Goal: Book appointment/travel/reservation

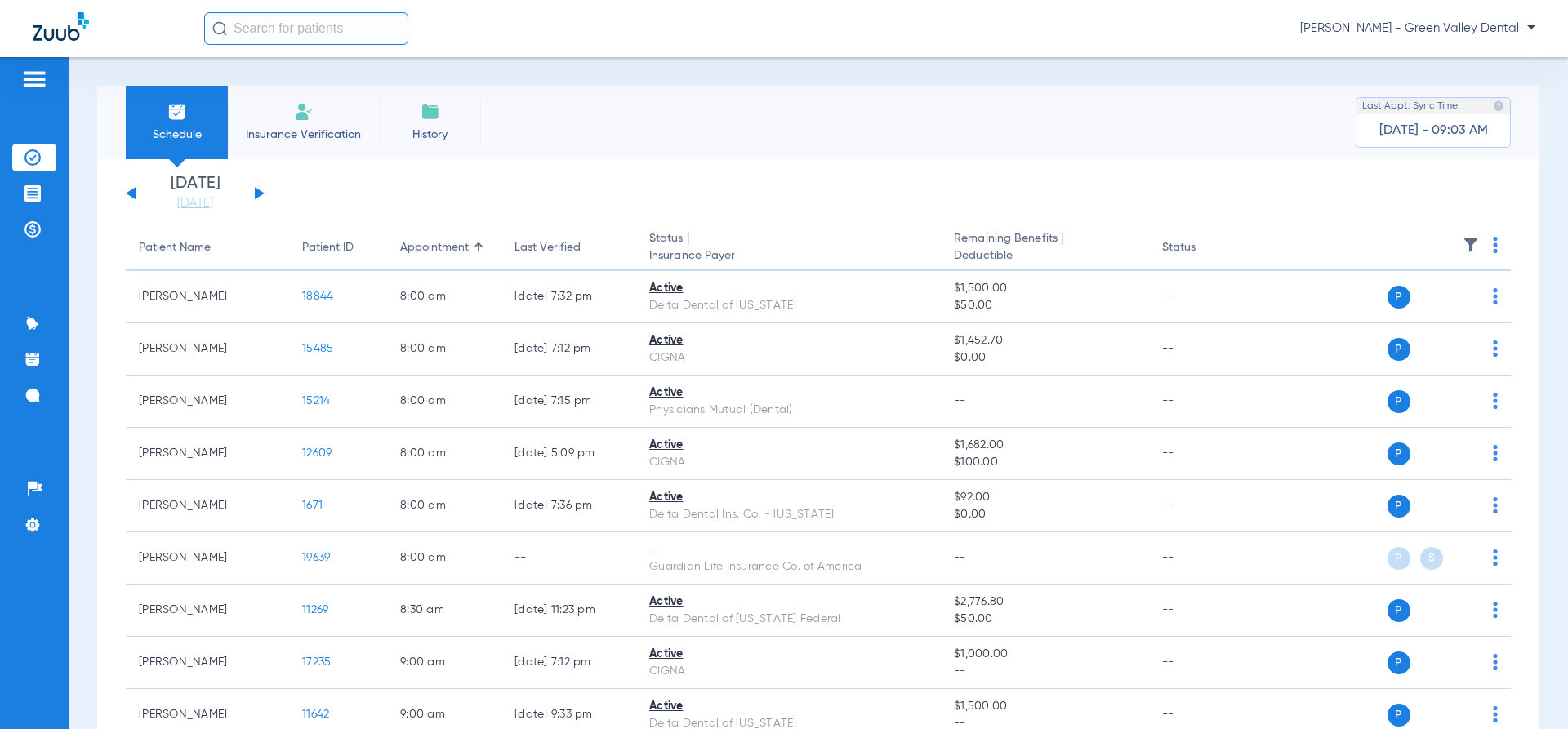
click at [308, 112] on img at bounding box center [304, 112] width 20 height 20
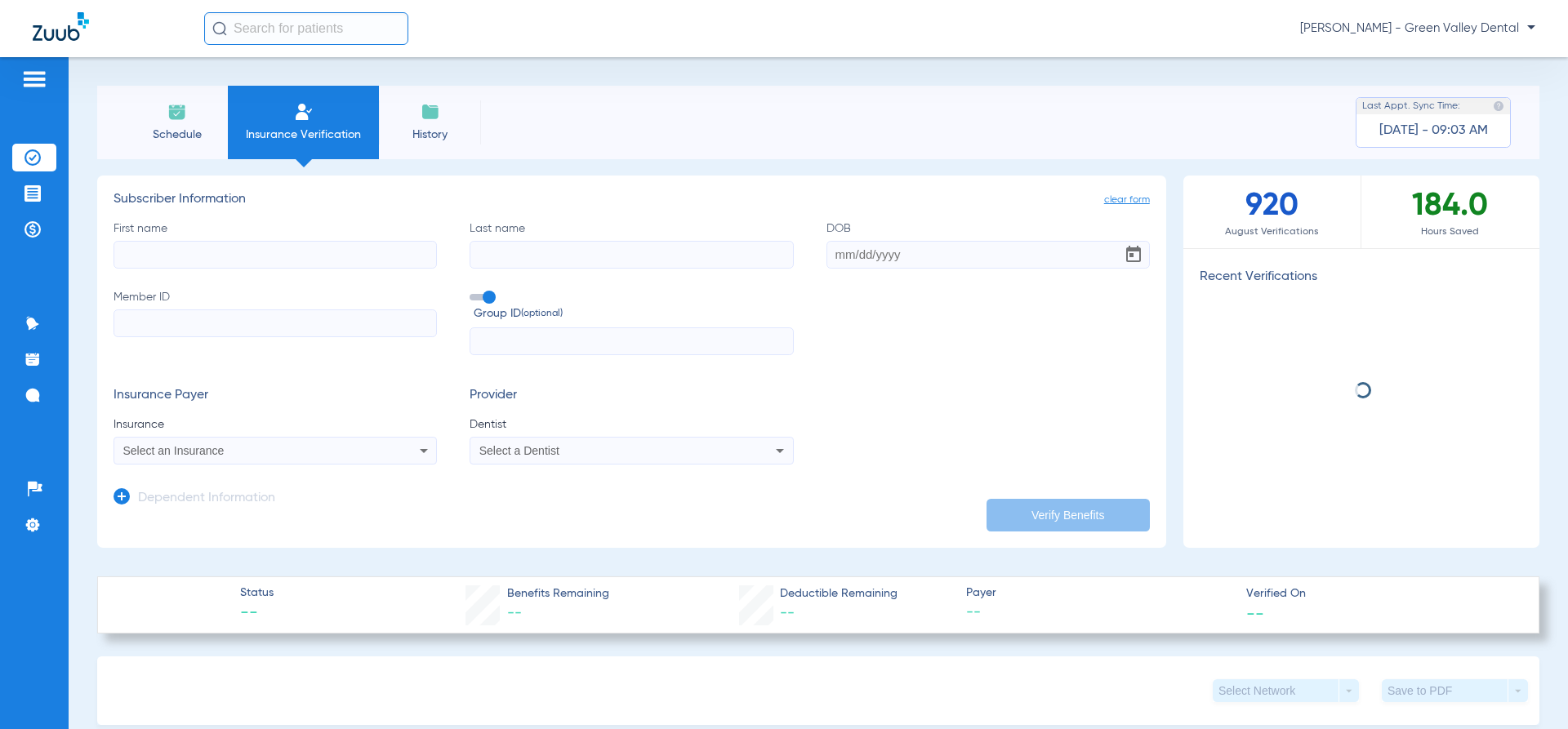
click at [194, 121] on li "Schedule" at bounding box center [176, 123] width 102 height 74
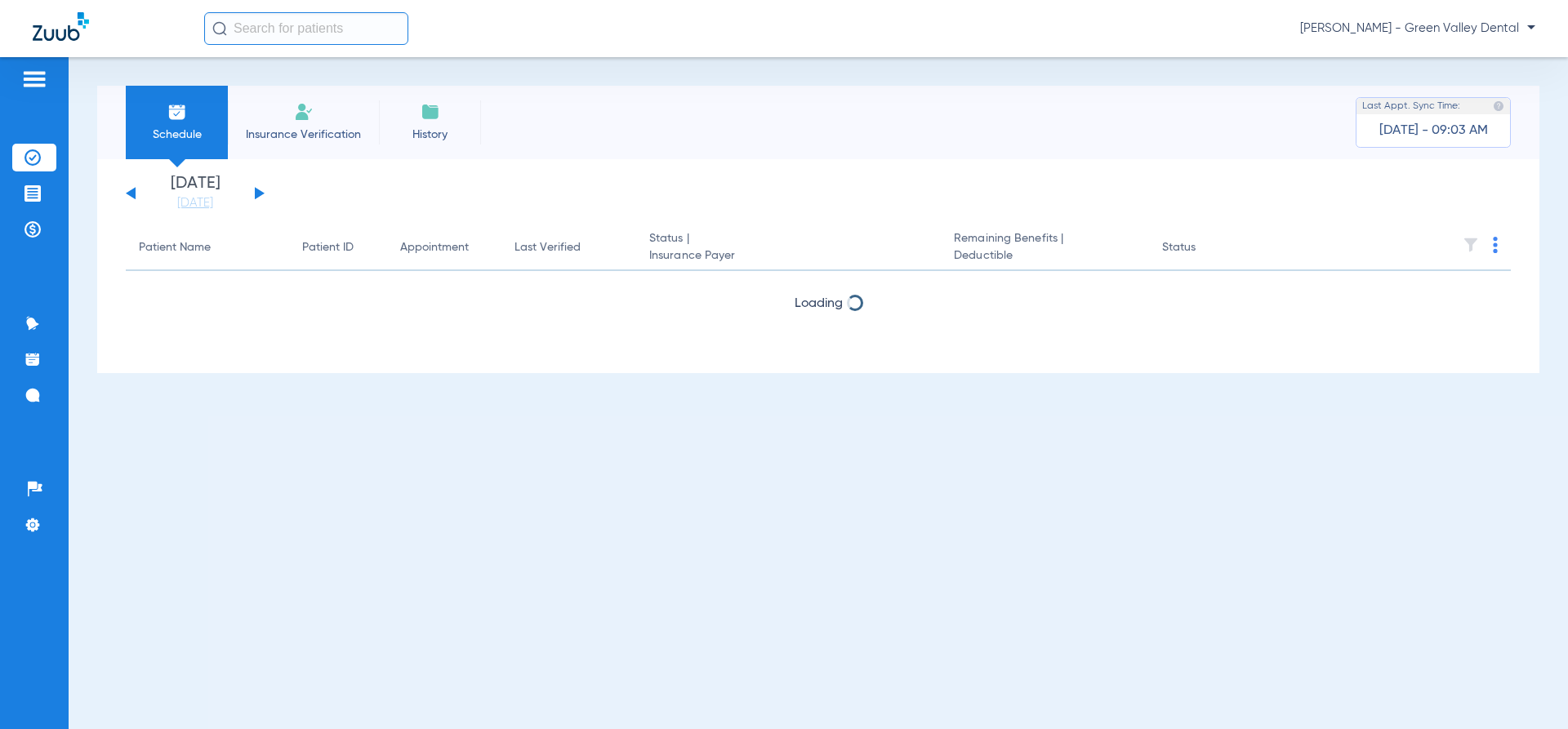
click at [258, 193] on button at bounding box center [260, 193] width 10 height 12
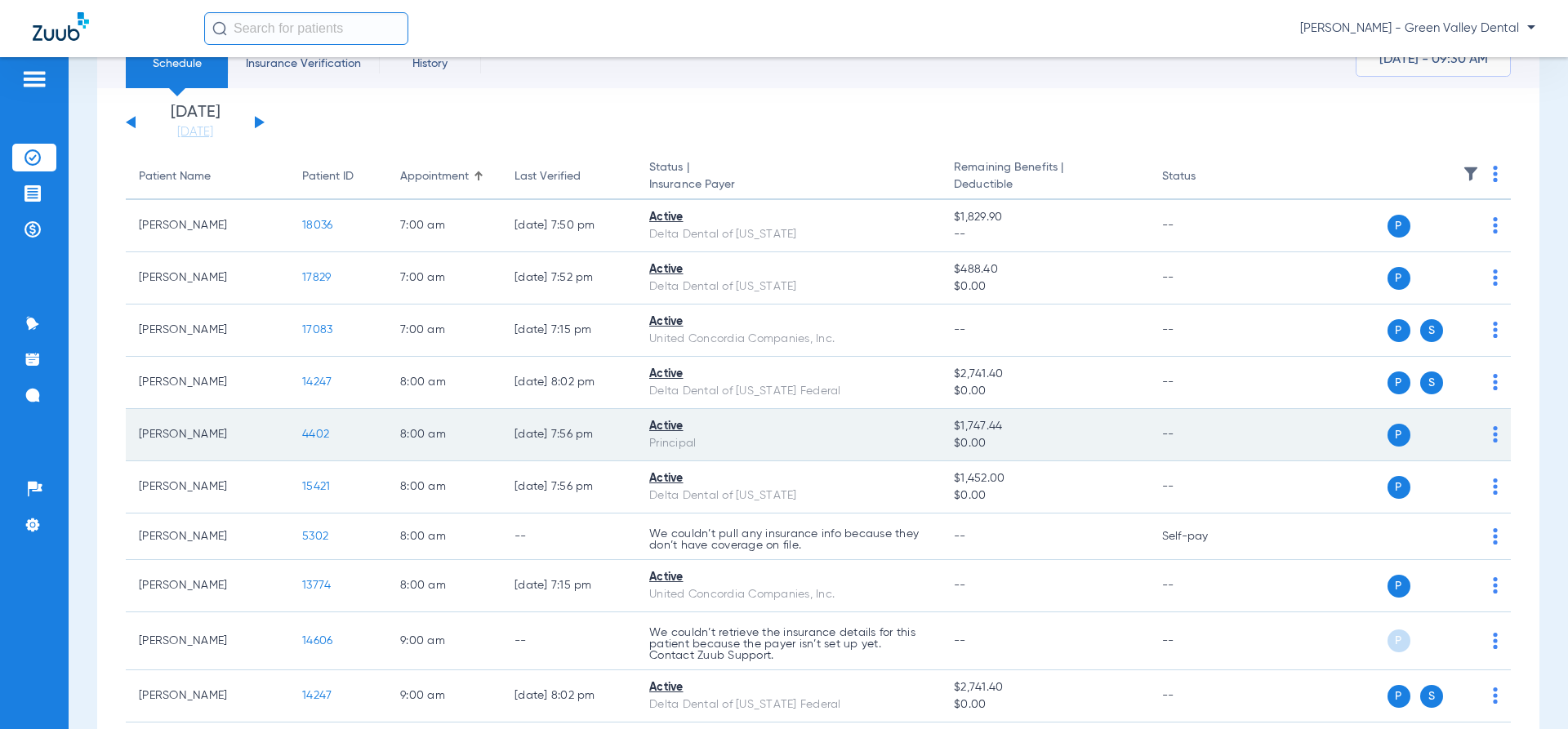
scroll to position [82, 0]
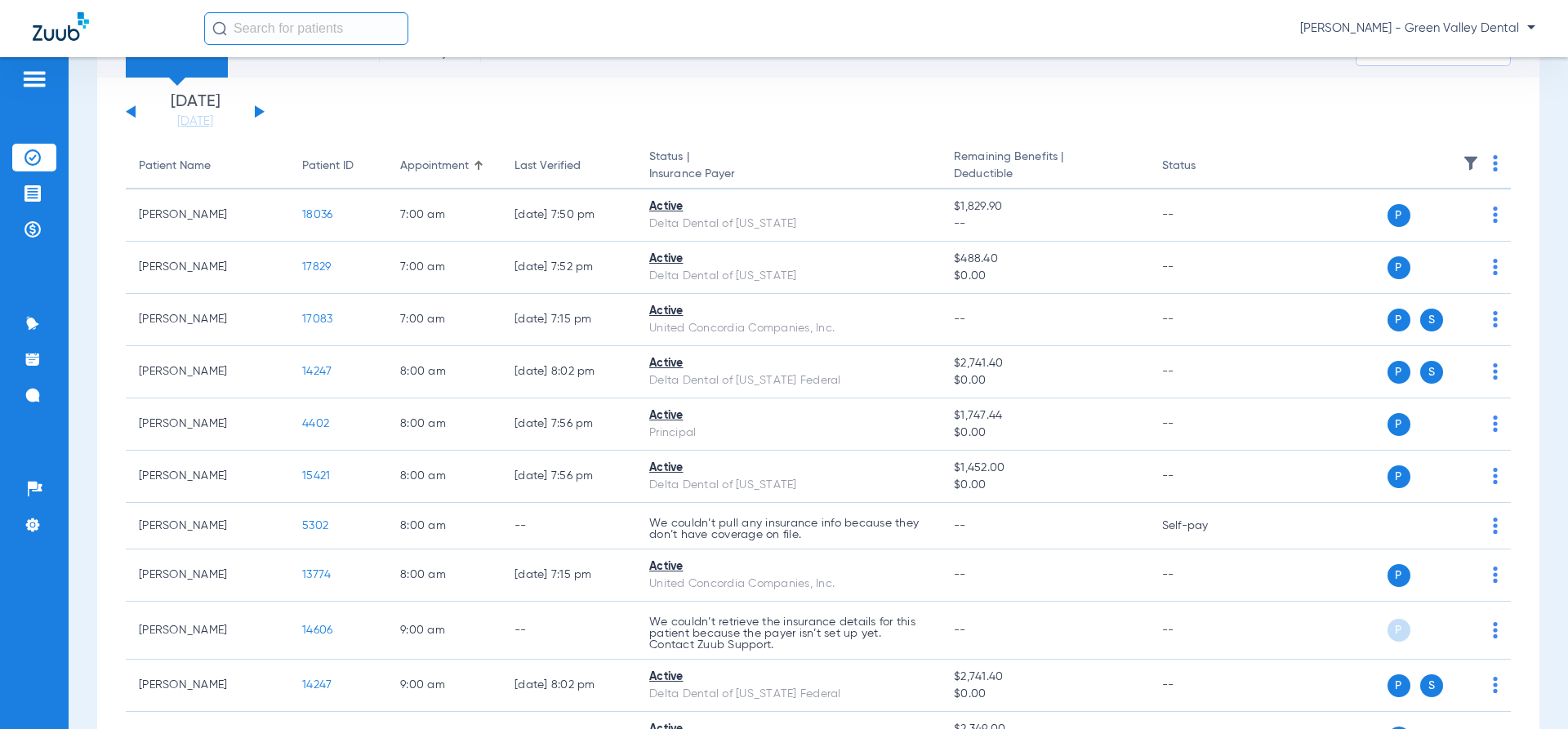
click at [139, 111] on div "[DATE] [DATE] [DATE] [DATE] [DATE] [DATE] [DATE] [DATE] [DATE] [DATE] [DATE] [D…" at bounding box center [194, 112] width 139 height 36
click at [137, 111] on div "[DATE] [DATE] [DATE] [DATE] [DATE] [DATE] [DATE] [DATE] [DATE] [DATE] [DATE] [D…" at bounding box center [194, 112] width 139 height 36
click at [129, 110] on button at bounding box center [130, 111] width 10 height 12
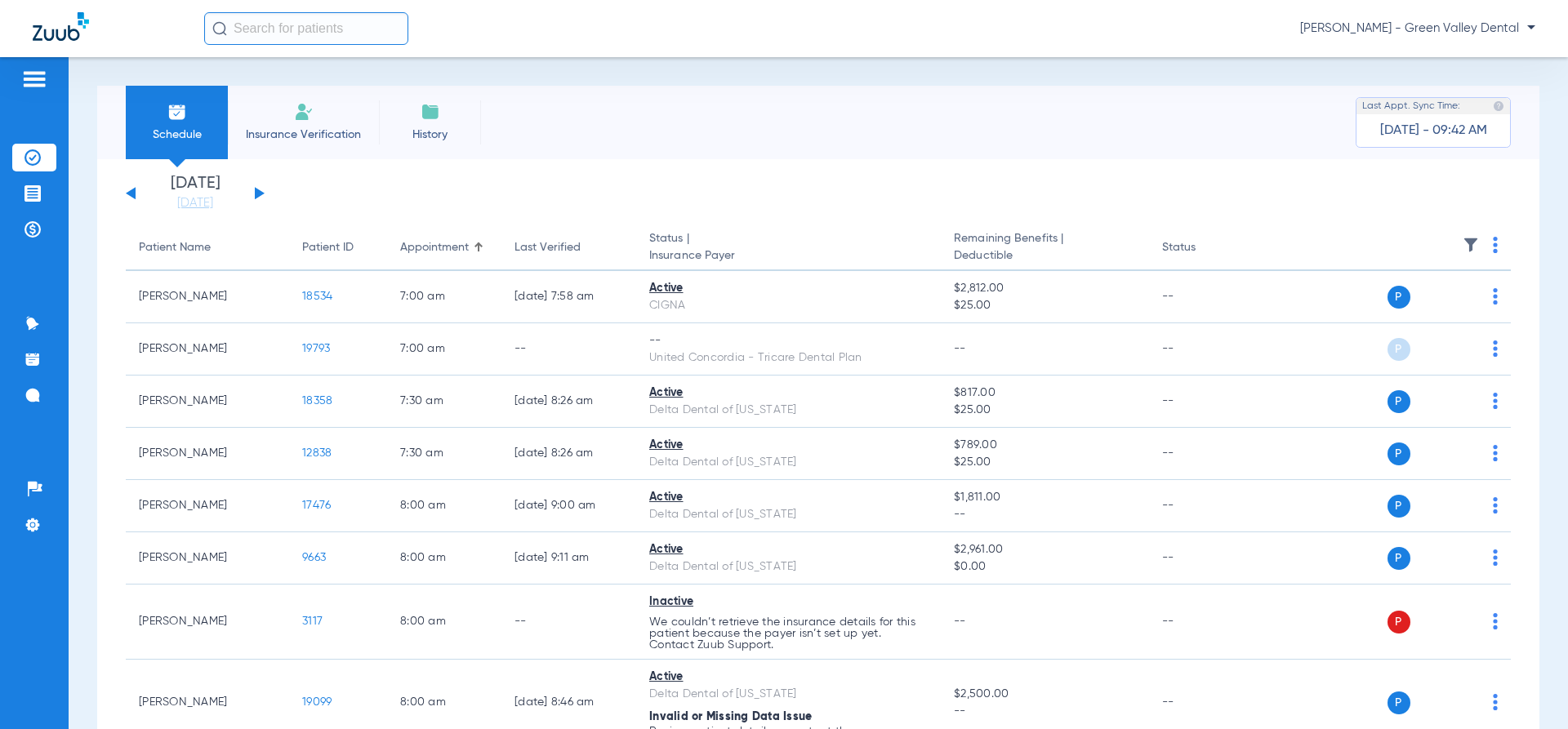
click at [263, 194] on button at bounding box center [260, 193] width 10 height 12
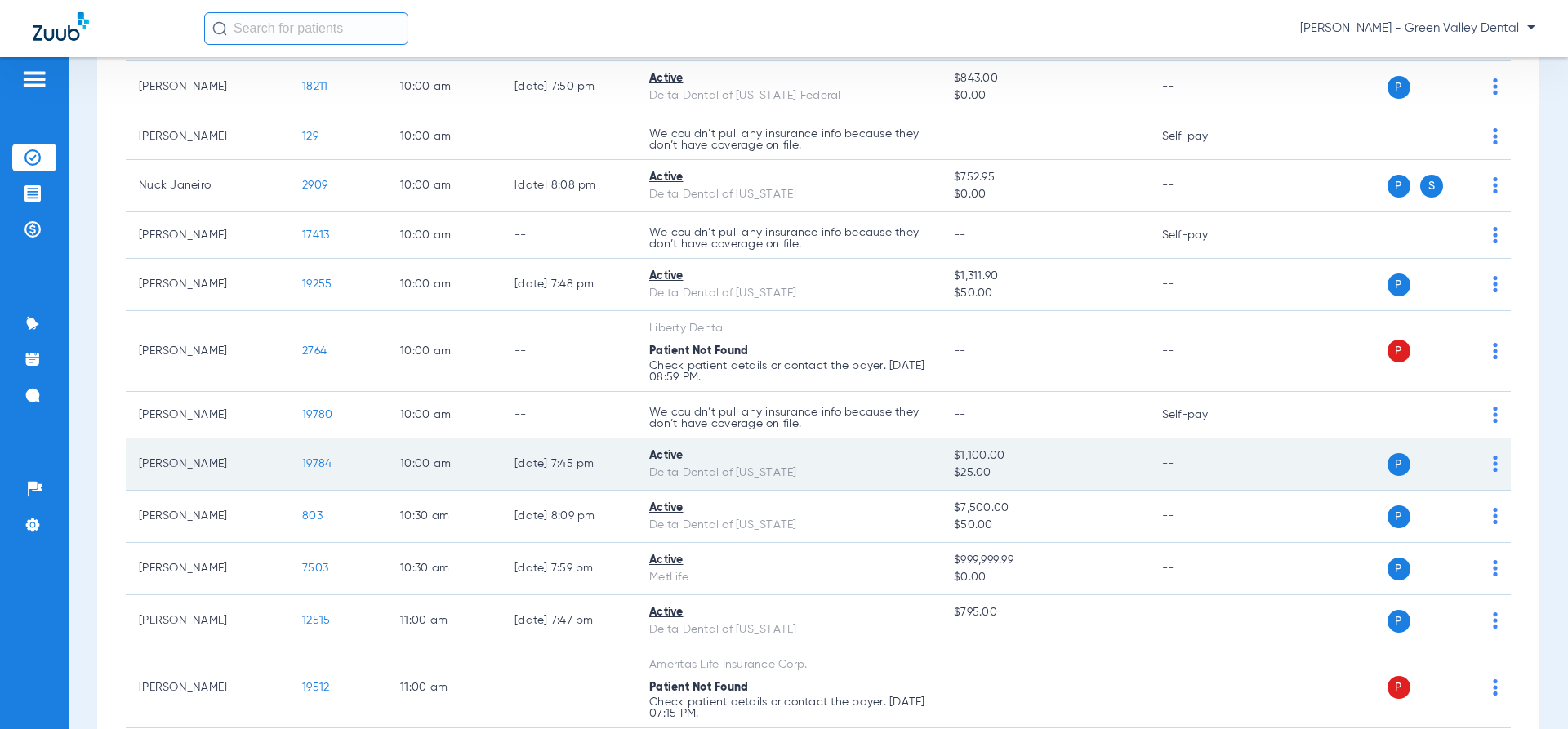
scroll to position [1224, 0]
